Goal: Transaction & Acquisition: Book appointment/travel/reservation

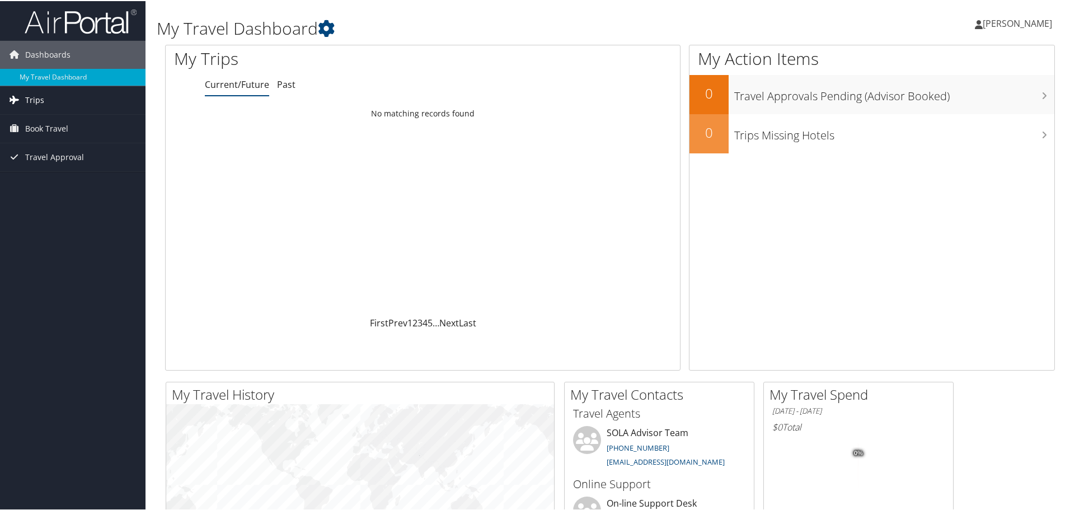
click at [23, 100] on link "Trips" at bounding box center [73, 99] width 146 height 28
click at [53, 172] on span "Book Travel" at bounding box center [46, 178] width 43 height 28
click at [54, 255] on span "Travel Approval" at bounding box center [54, 257] width 59 height 28
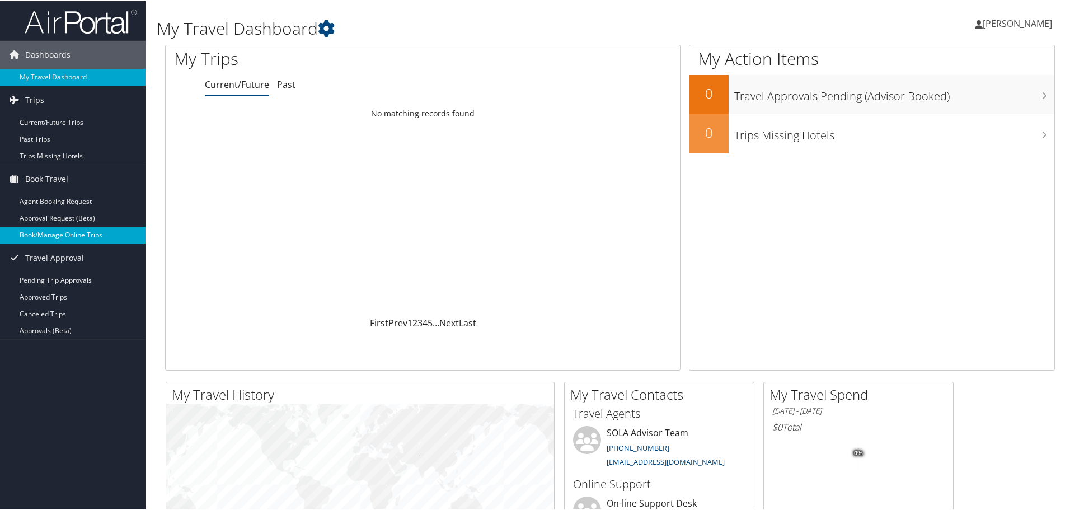
click at [64, 236] on link "Book/Manage Online Trips" at bounding box center [73, 234] width 146 height 17
